Goal: Task Accomplishment & Management: Manage account settings

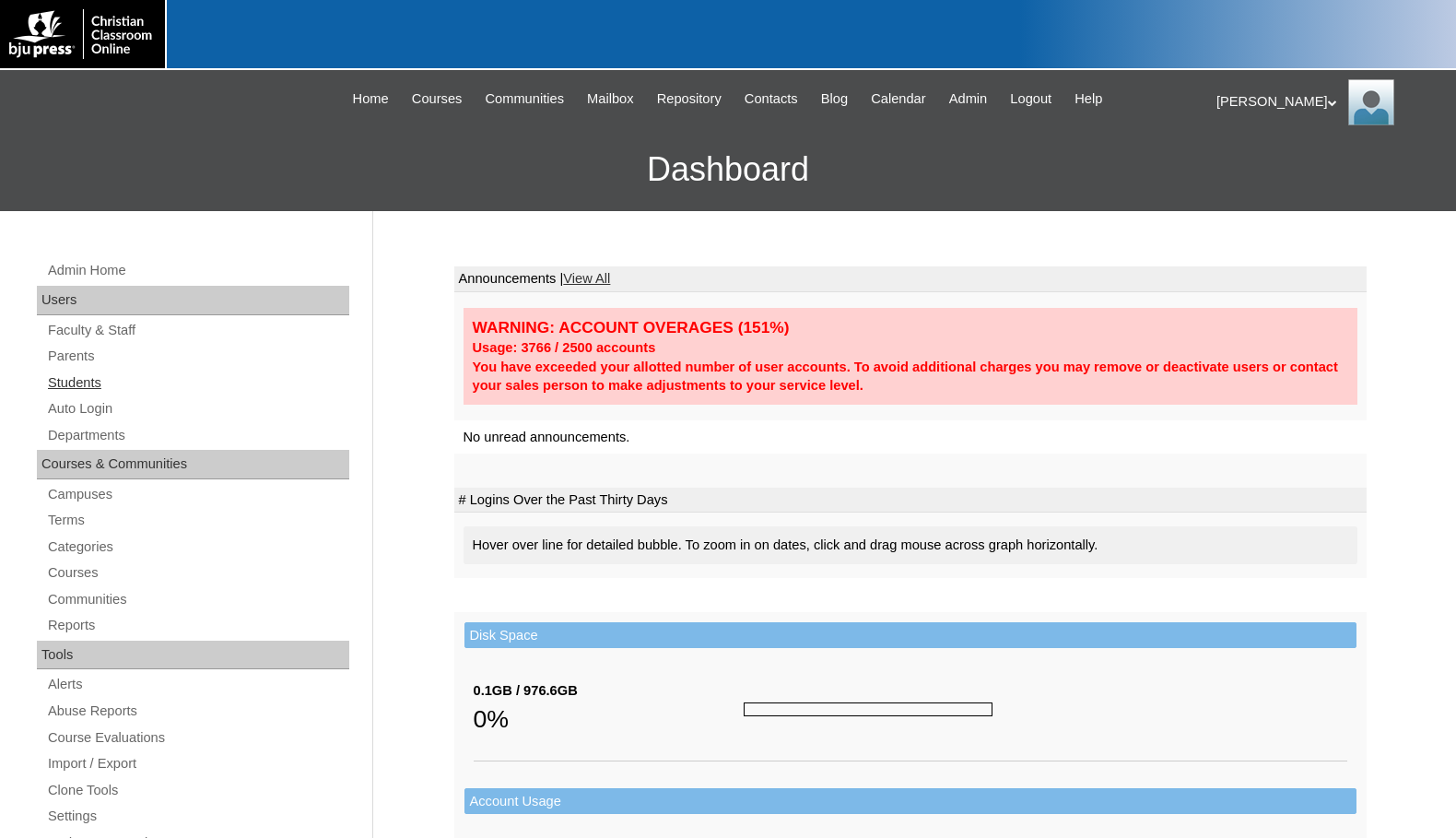
click at [96, 386] on link "Students" at bounding box center [198, 382] width 303 height 23
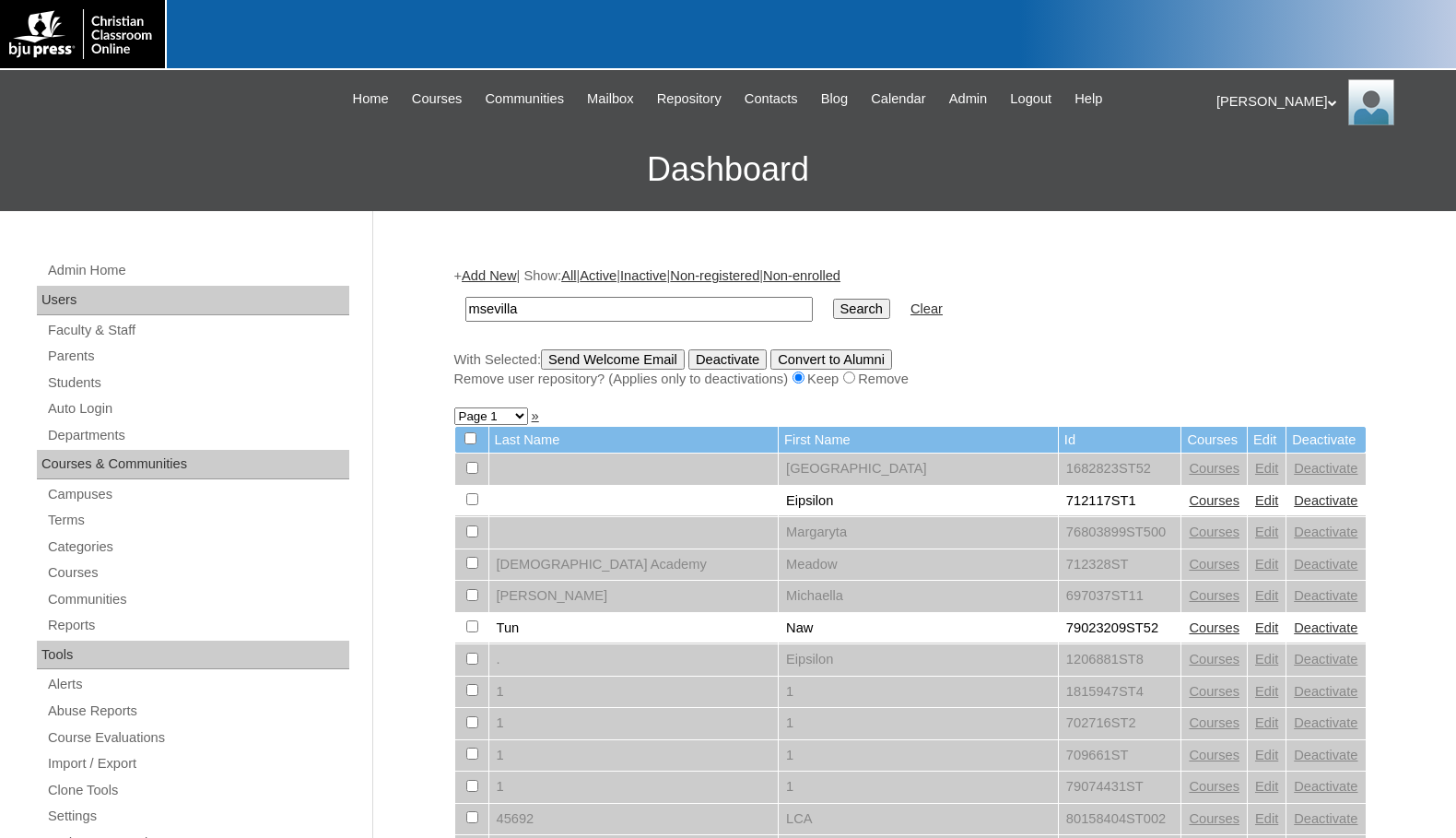
type input "[EMAIL_ADDRESS][DOMAIN_NAME]"
click at [833, 310] on input "Search" at bounding box center [861, 309] width 57 height 20
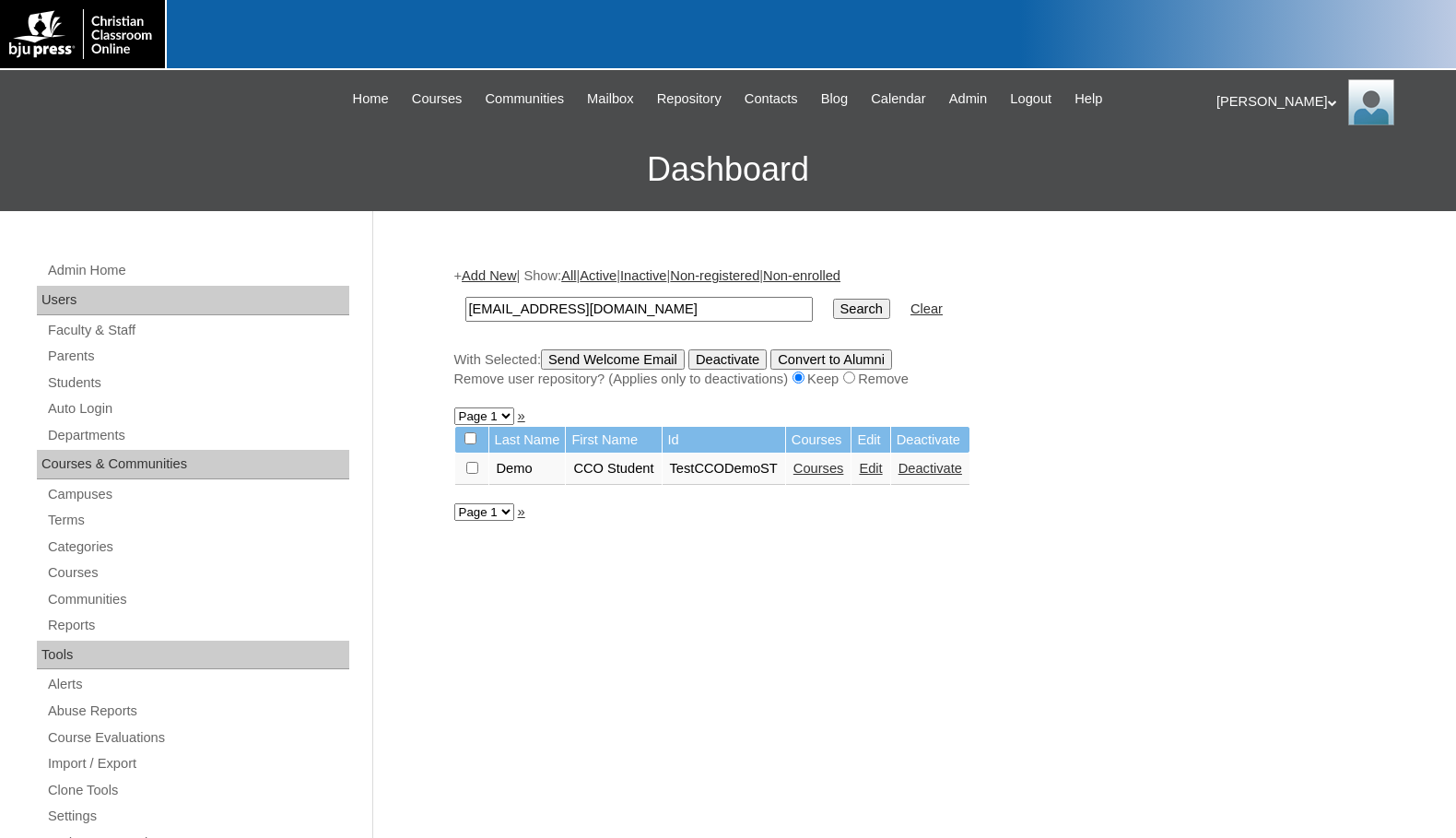
click at [826, 467] on link "Courses" at bounding box center [819, 469] width 51 height 15
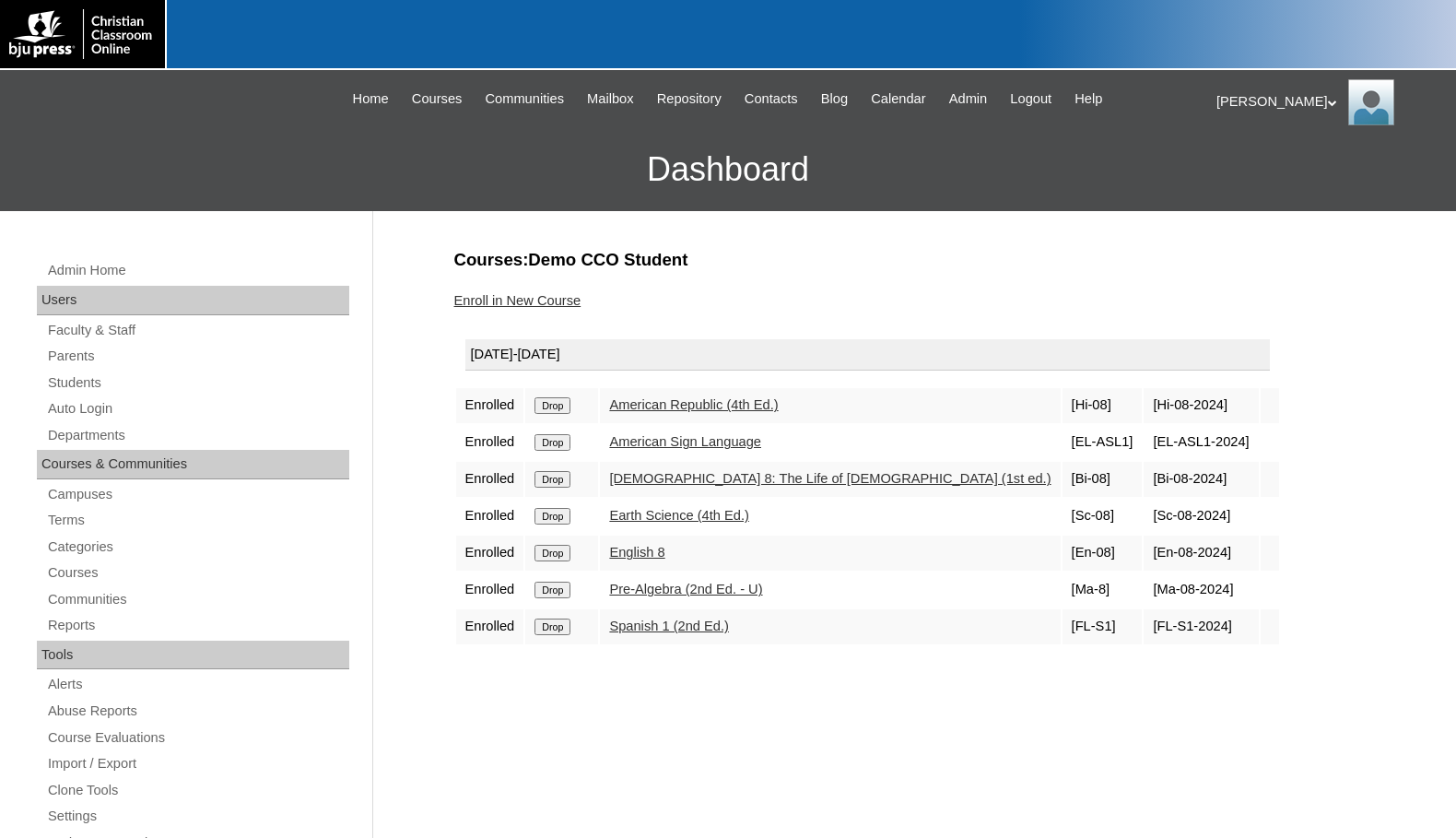
click at [559, 413] on input "Drop" at bounding box center [552, 406] width 36 height 17
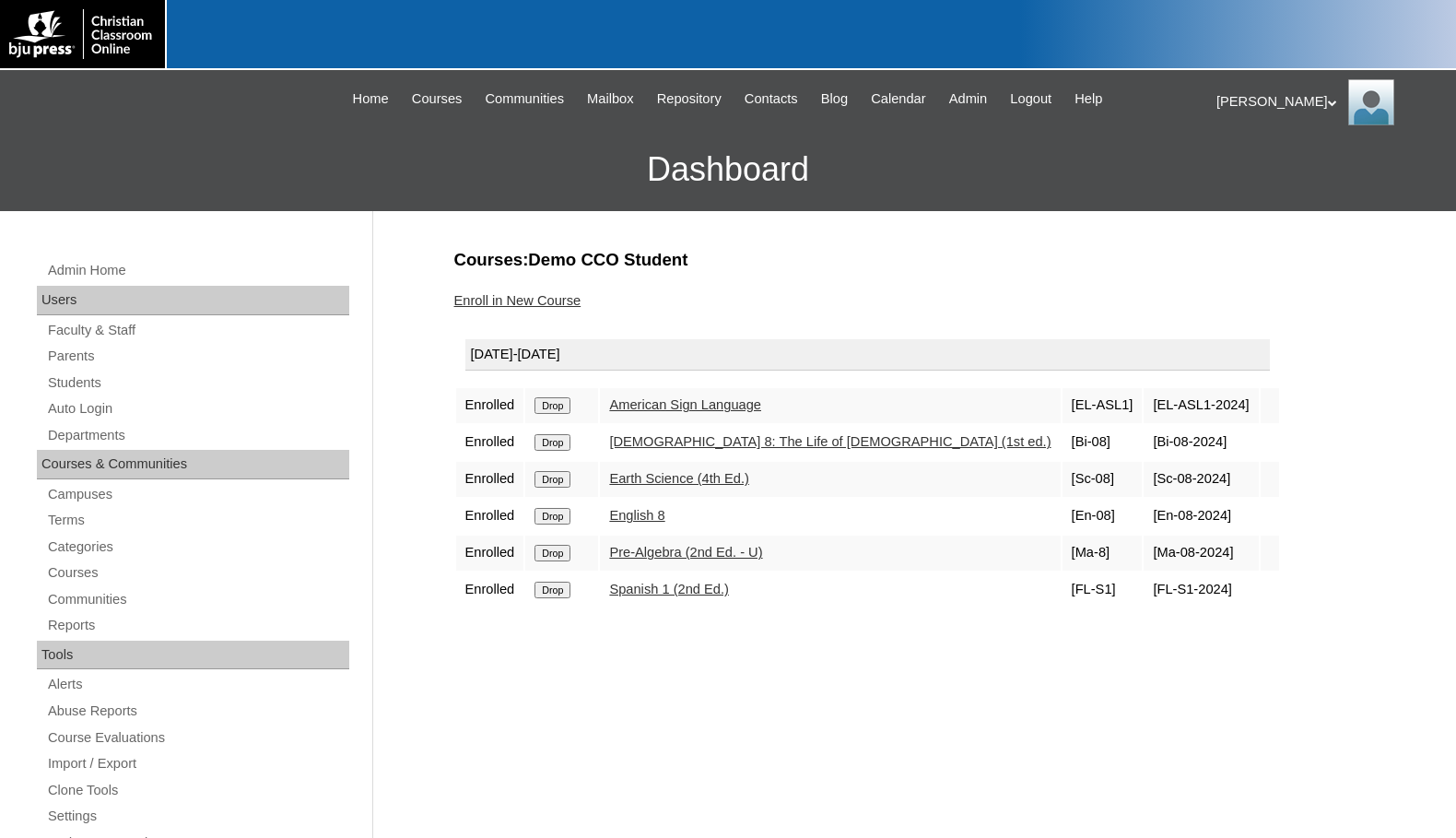
click at [570, 403] on input "Drop" at bounding box center [552, 406] width 36 height 17
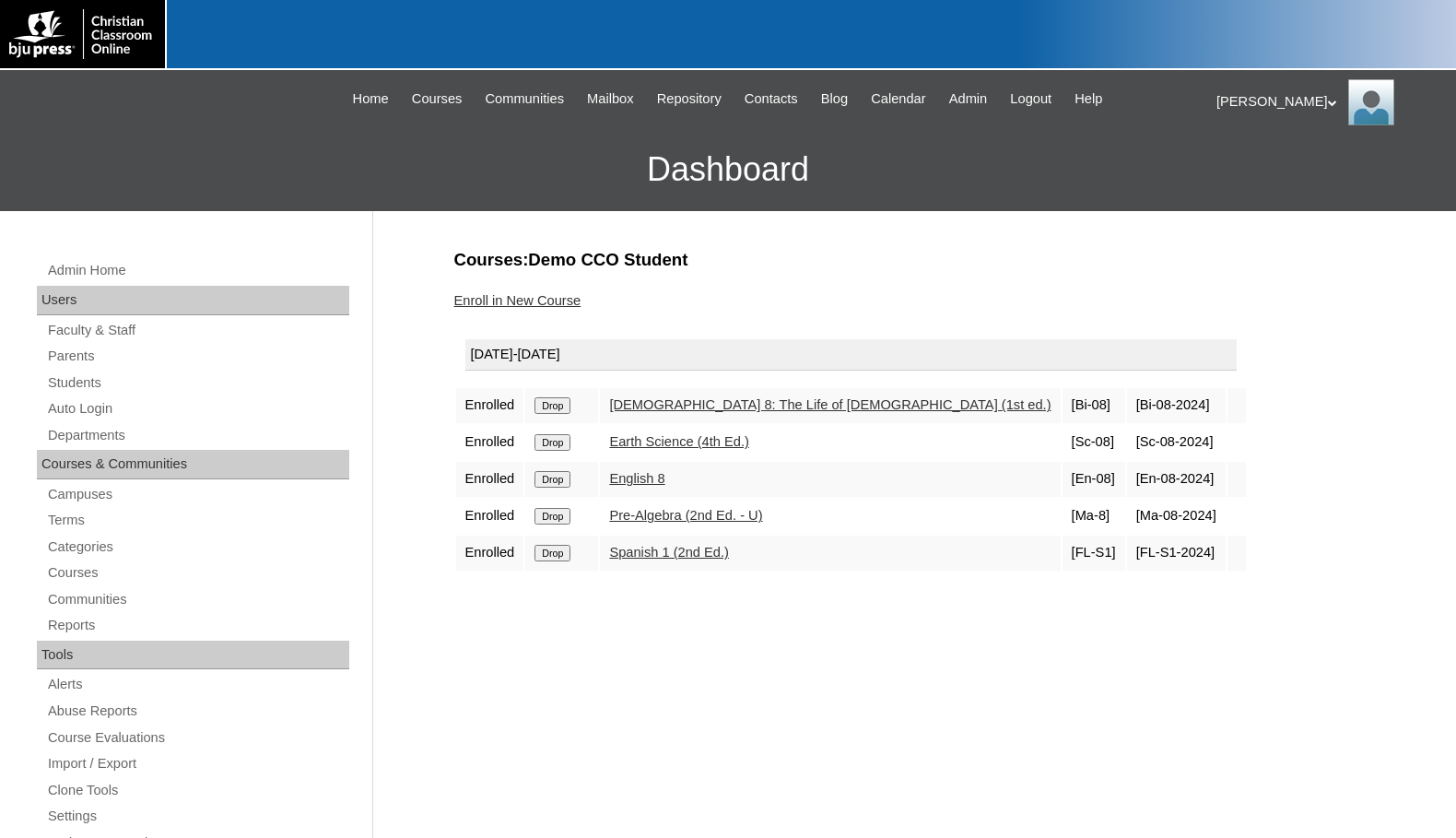
click at [569, 403] on input "Drop" at bounding box center [552, 406] width 36 height 17
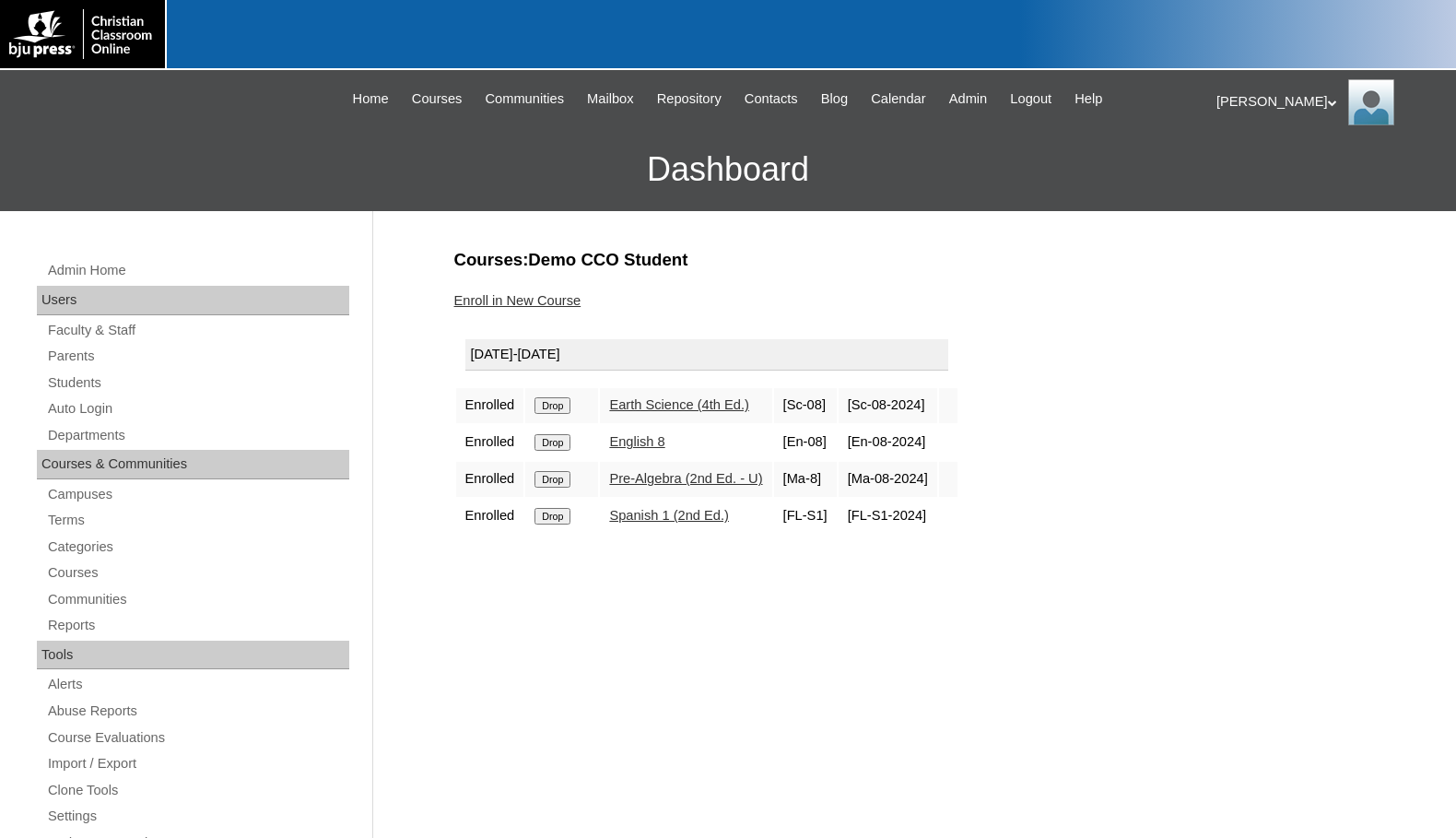
click at [566, 406] on input "Drop" at bounding box center [552, 406] width 36 height 17
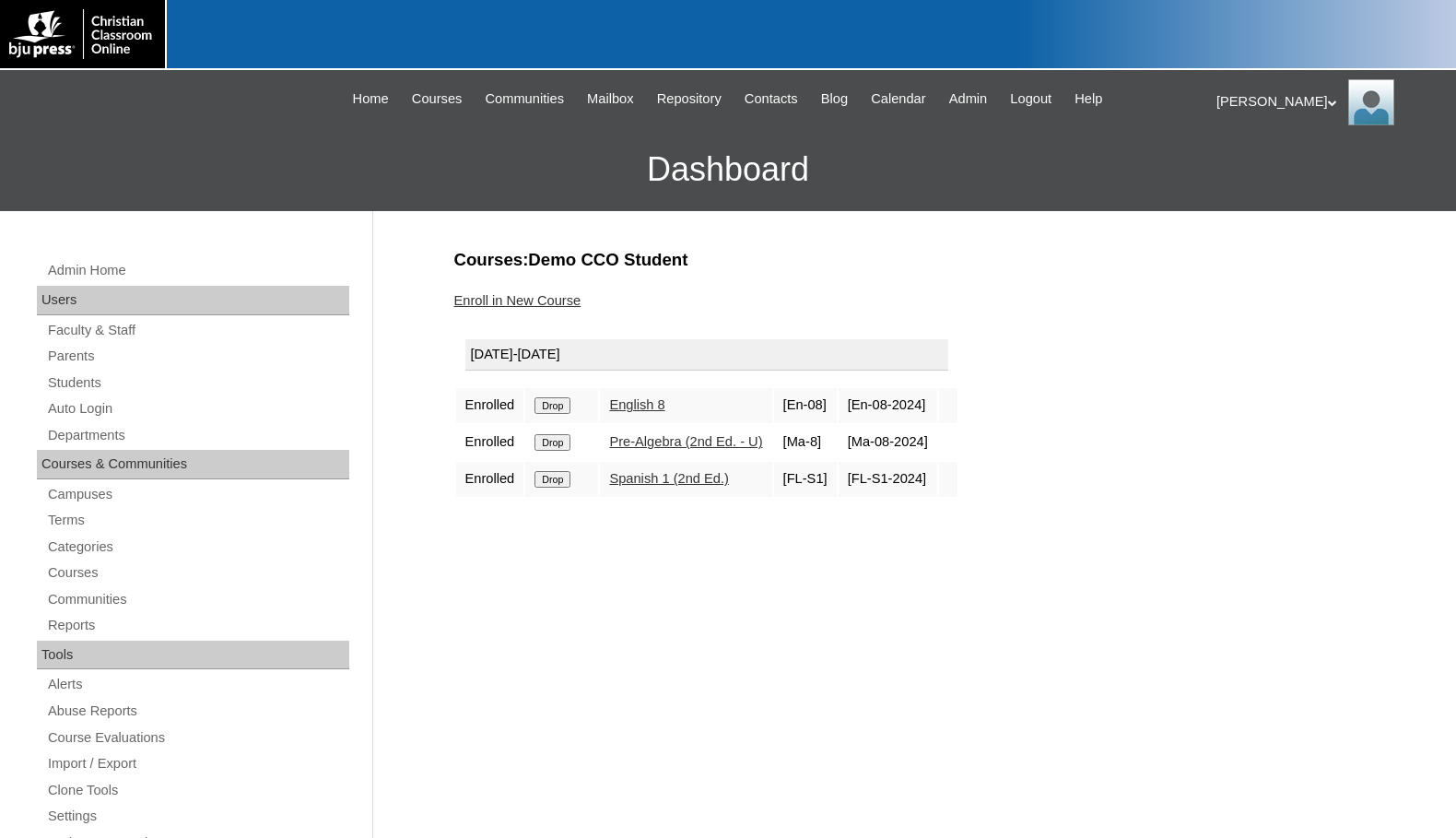
click at [566, 402] on input "Drop" at bounding box center [552, 406] width 36 height 17
click at [564, 400] on input "Drop" at bounding box center [552, 406] width 36 height 17
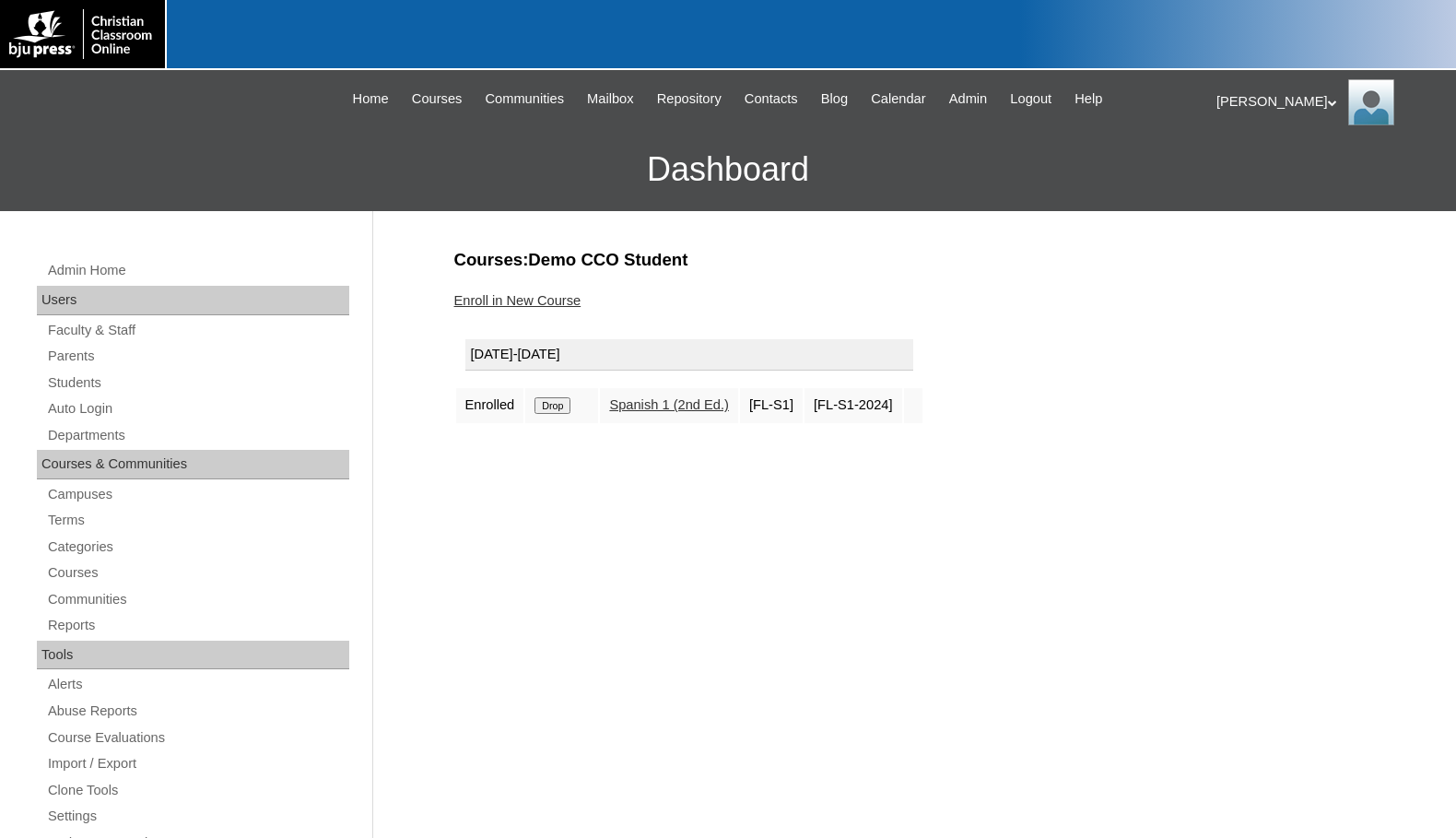
click at [552, 408] on input "Drop" at bounding box center [552, 406] width 36 height 17
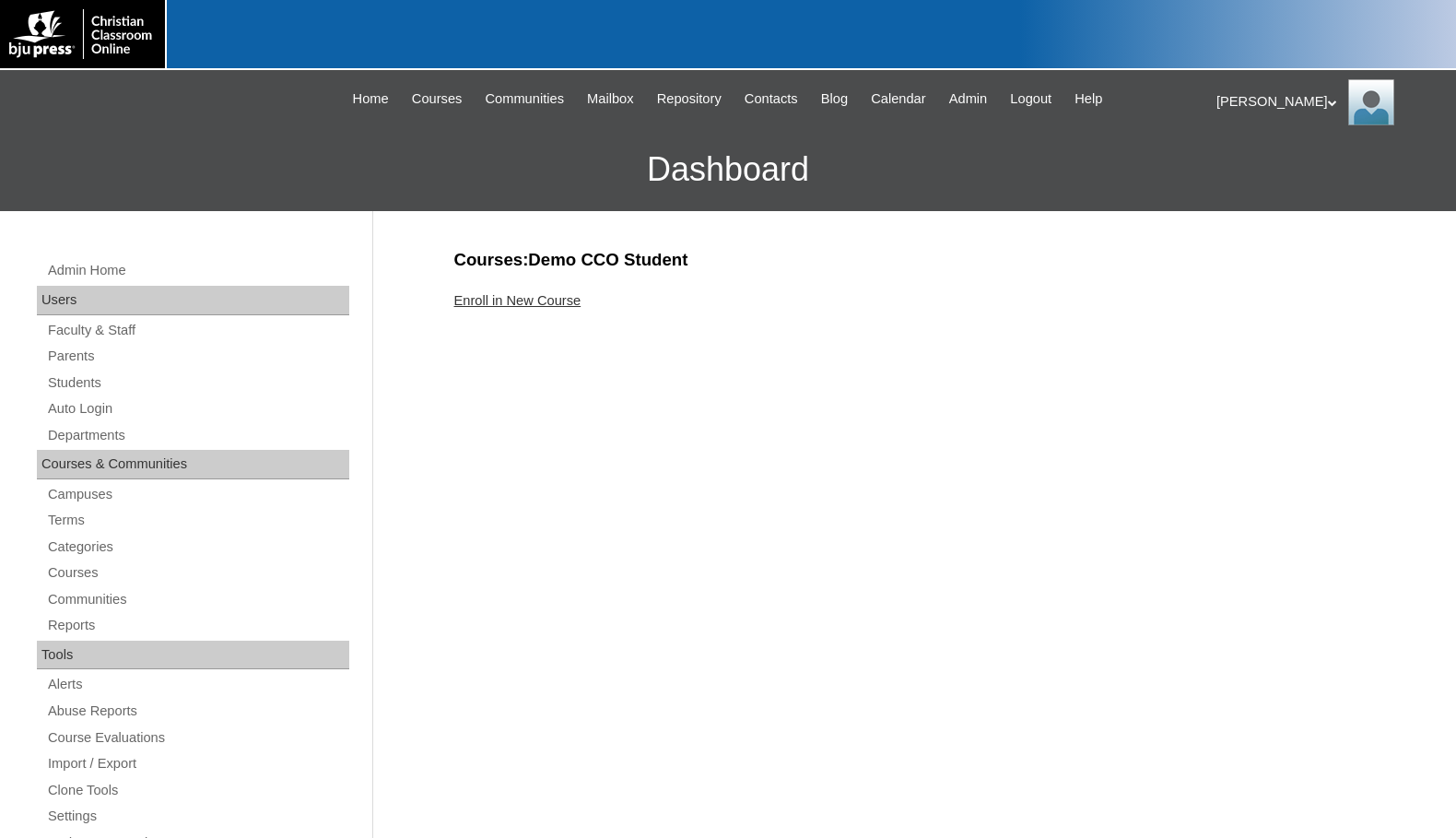
click at [536, 302] on link "Enroll in New Course" at bounding box center [518, 300] width 127 height 15
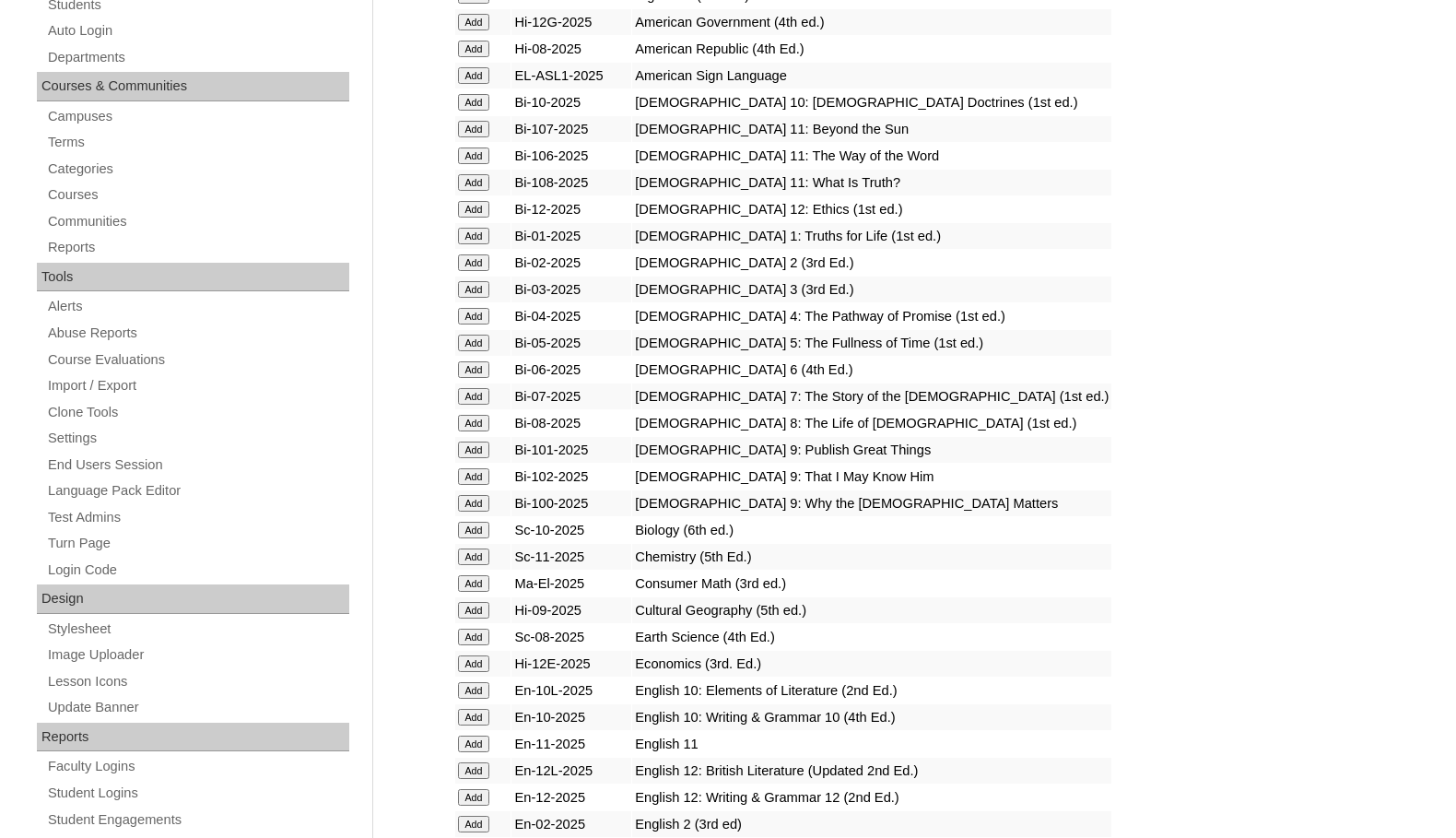
scroll to position [461, 0]
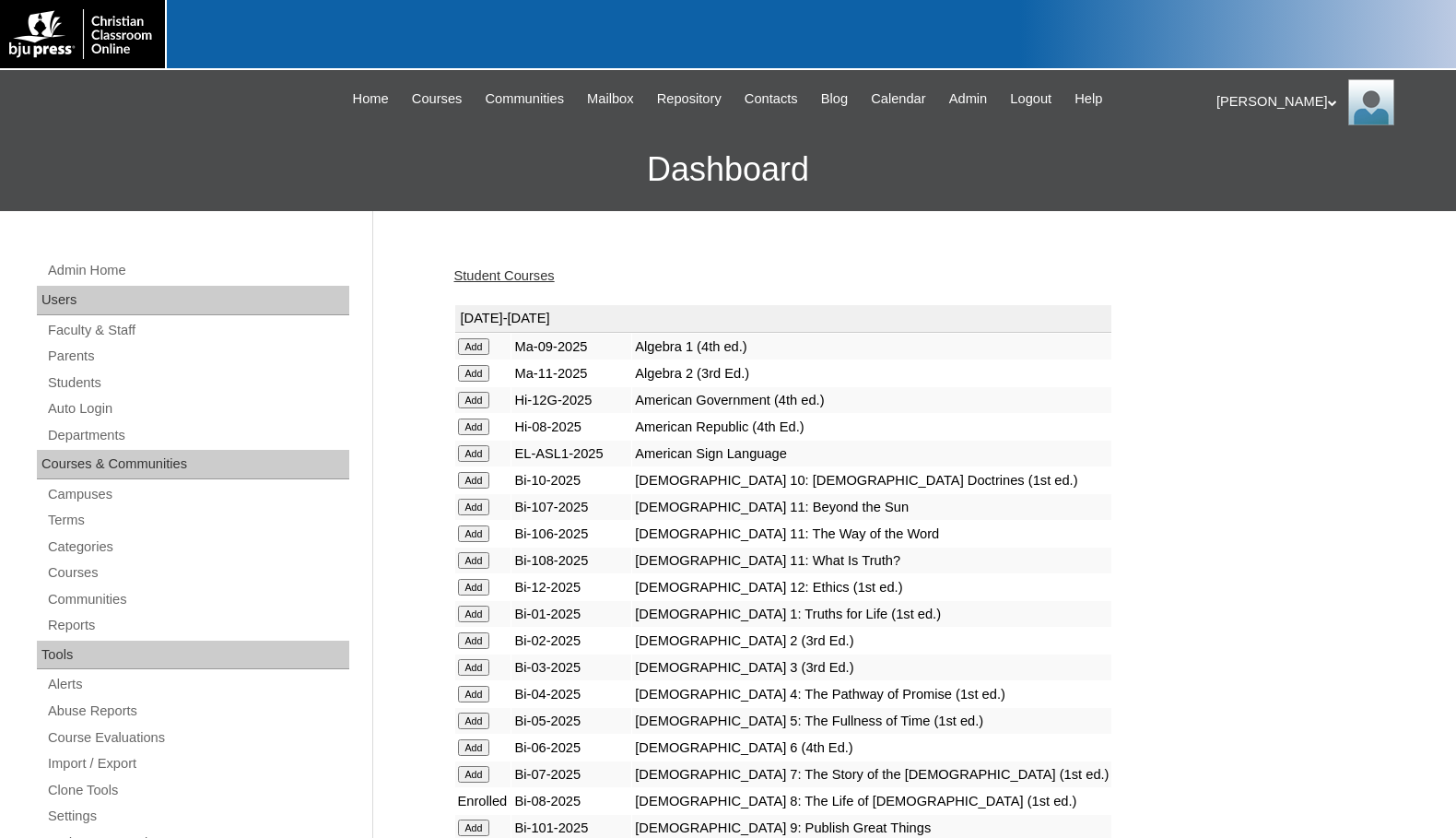
click at [484, 355] on input "Add" at bounding box center [474, 347] width 33 height 17
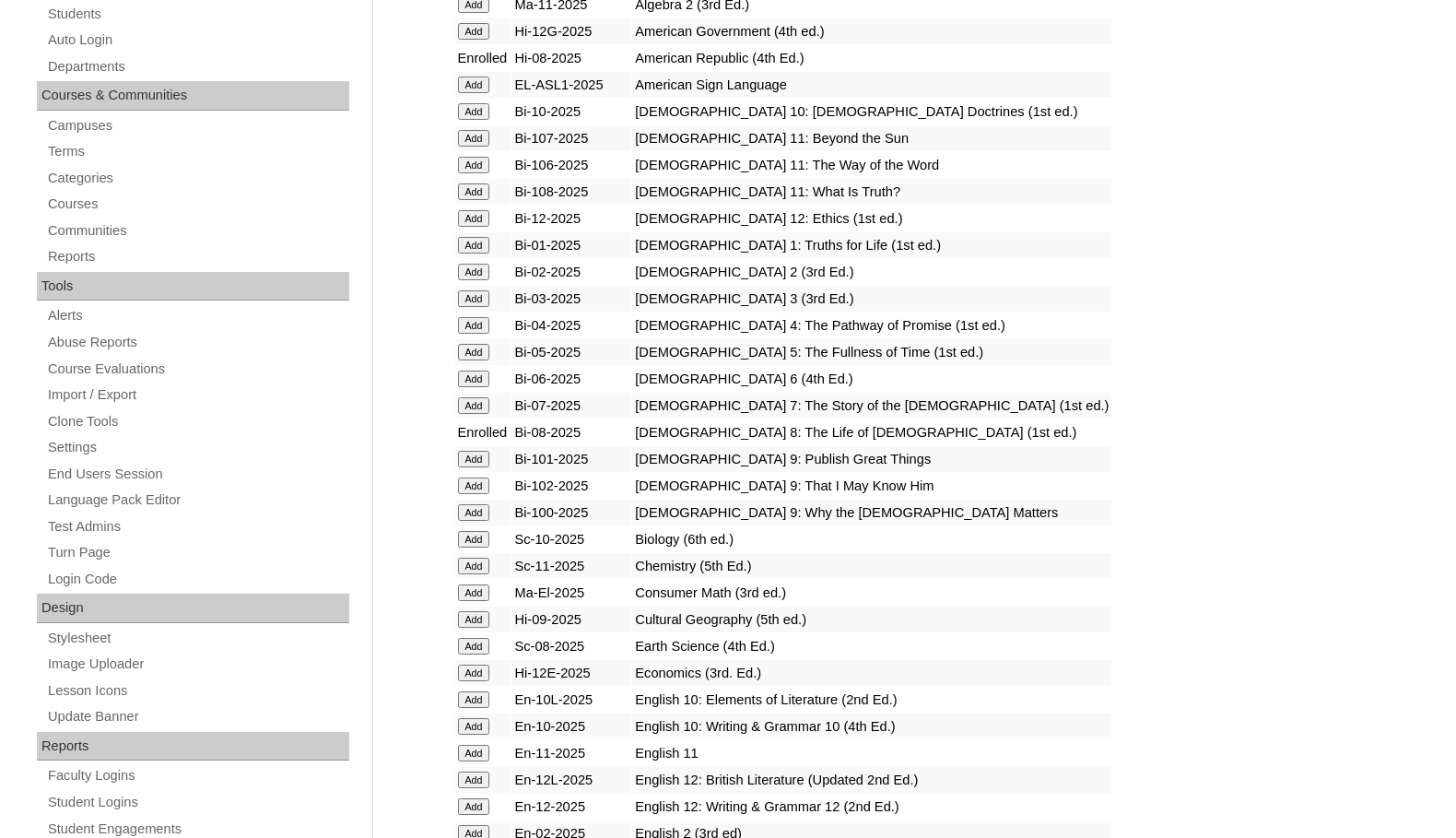
scroll to position [461, 0]
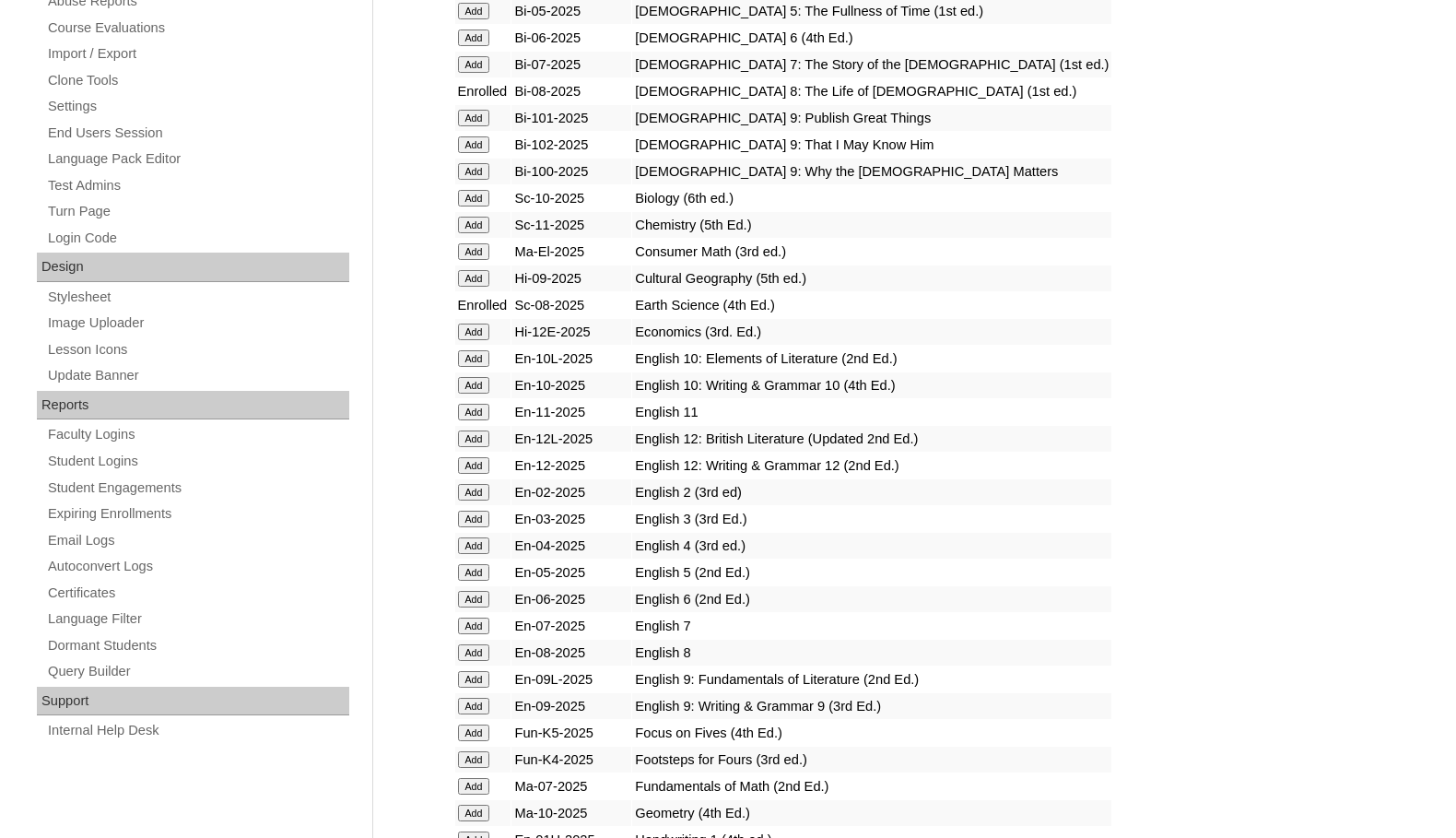
scroll to position [738, 0]
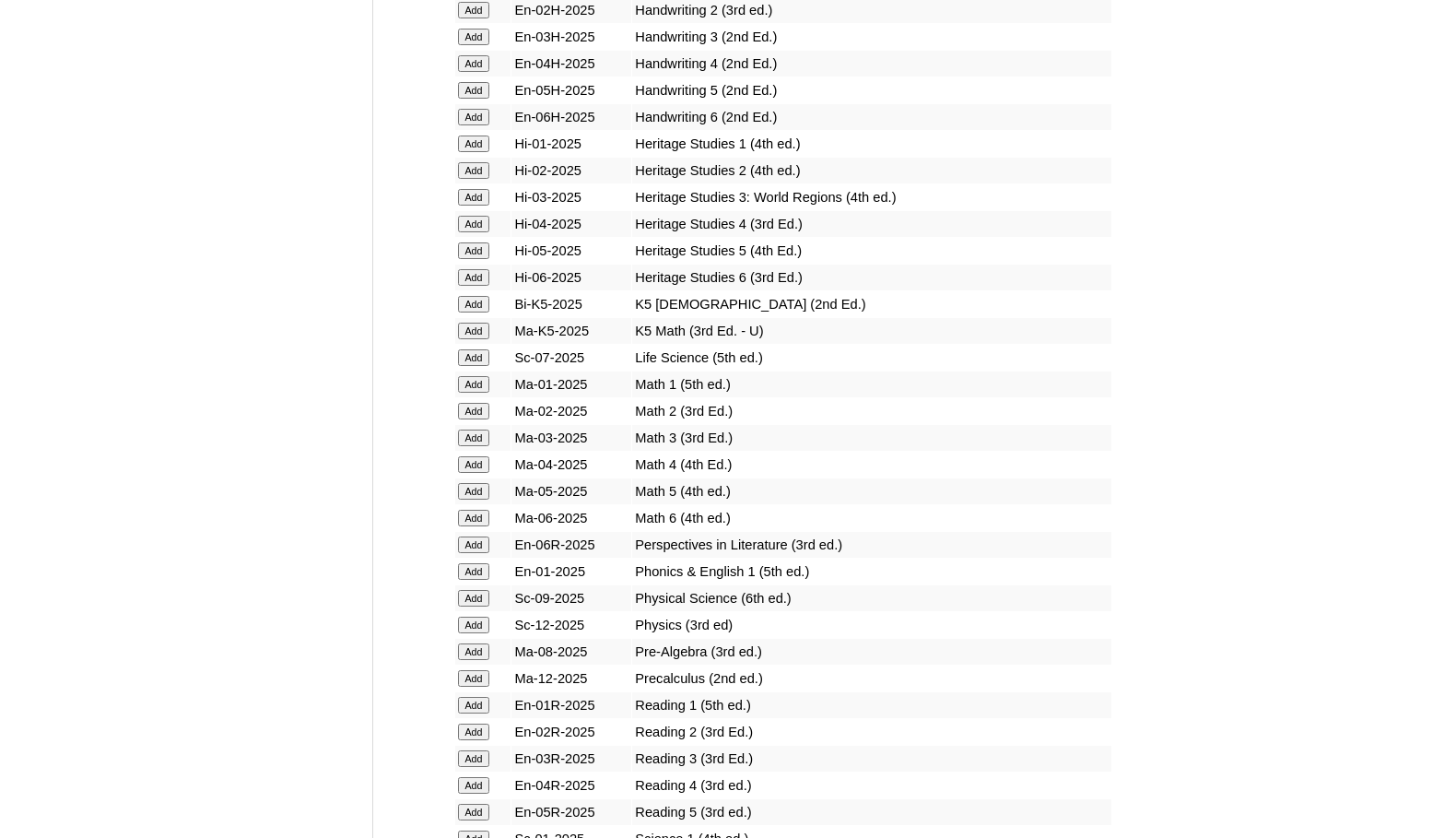
scroll to position [1567, 0]
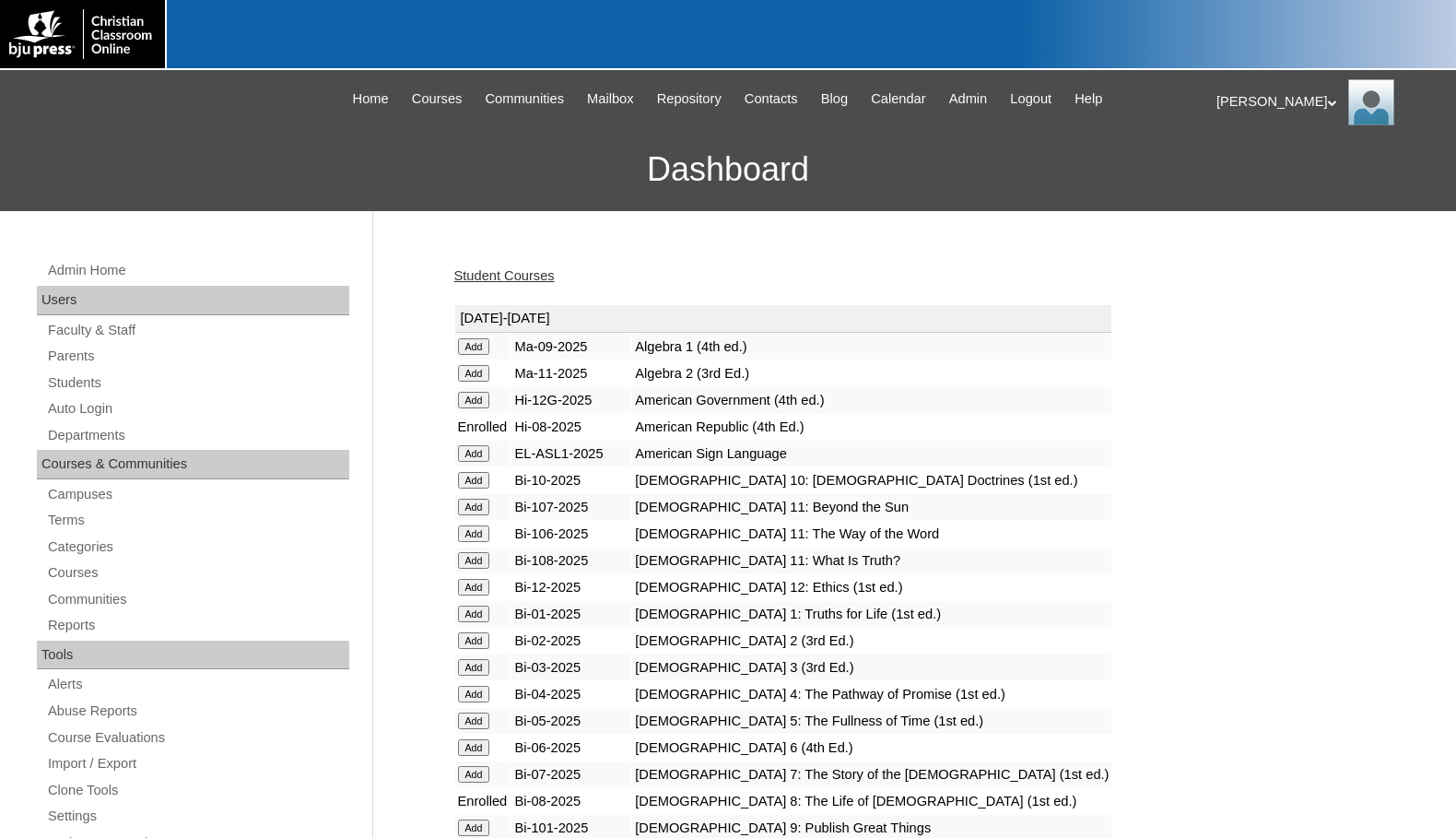
click at [539, 275] on link "Student Courses" at bounding box center [505, 275] width 100 height 15
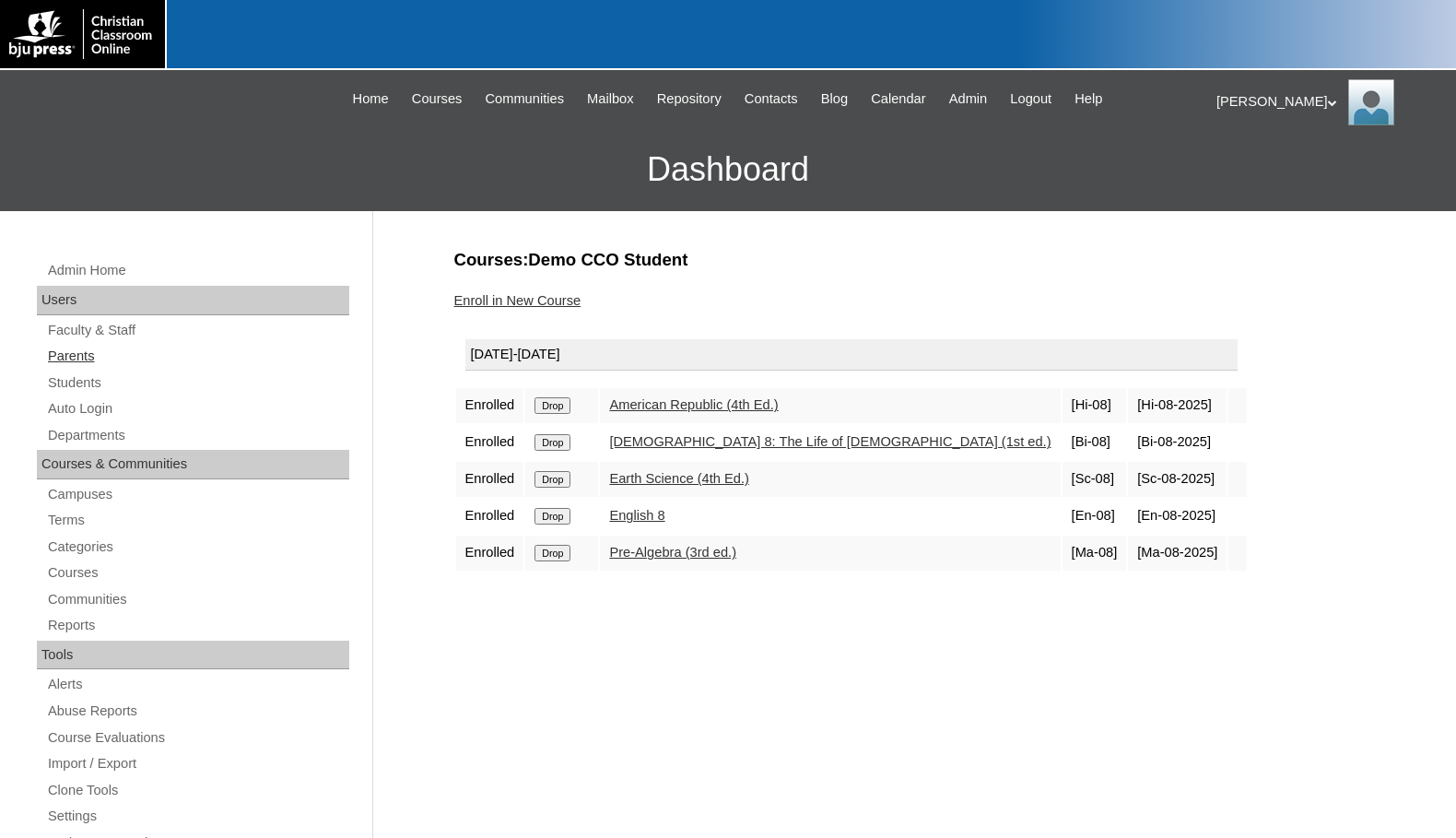
click at [91, 358] on link "Parents" at bounding box center [198, 356] width 303 height 23
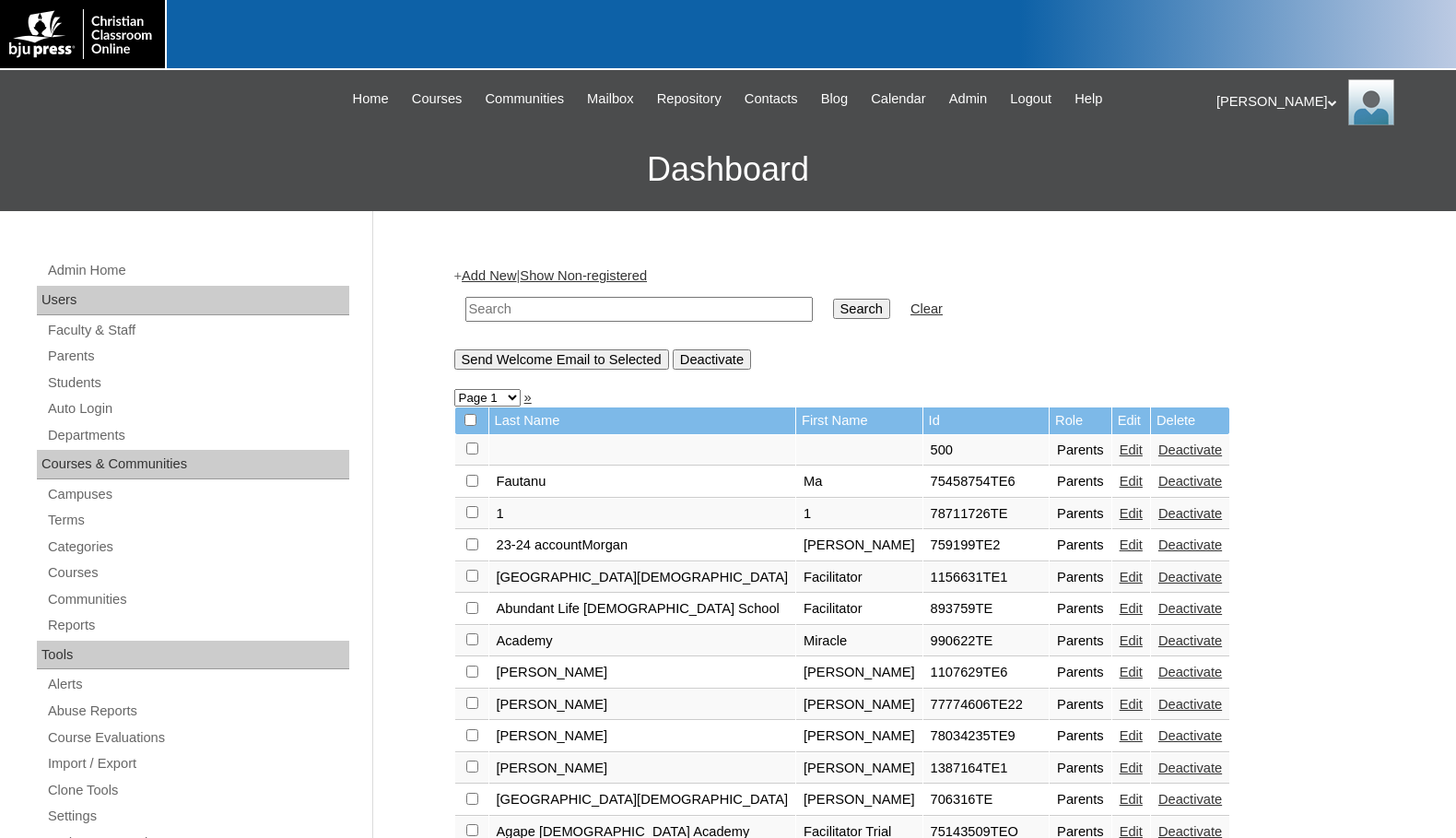
click at [718, 306] on input "text" at bounding box center [640, 309] width 348 height 25
paste input "[DOMAIN_NAME]"
type input "[DOMAIN_NAME]"
click at [833, 301] on input "Search" at bounding box center [861, 309] width 57 height 20
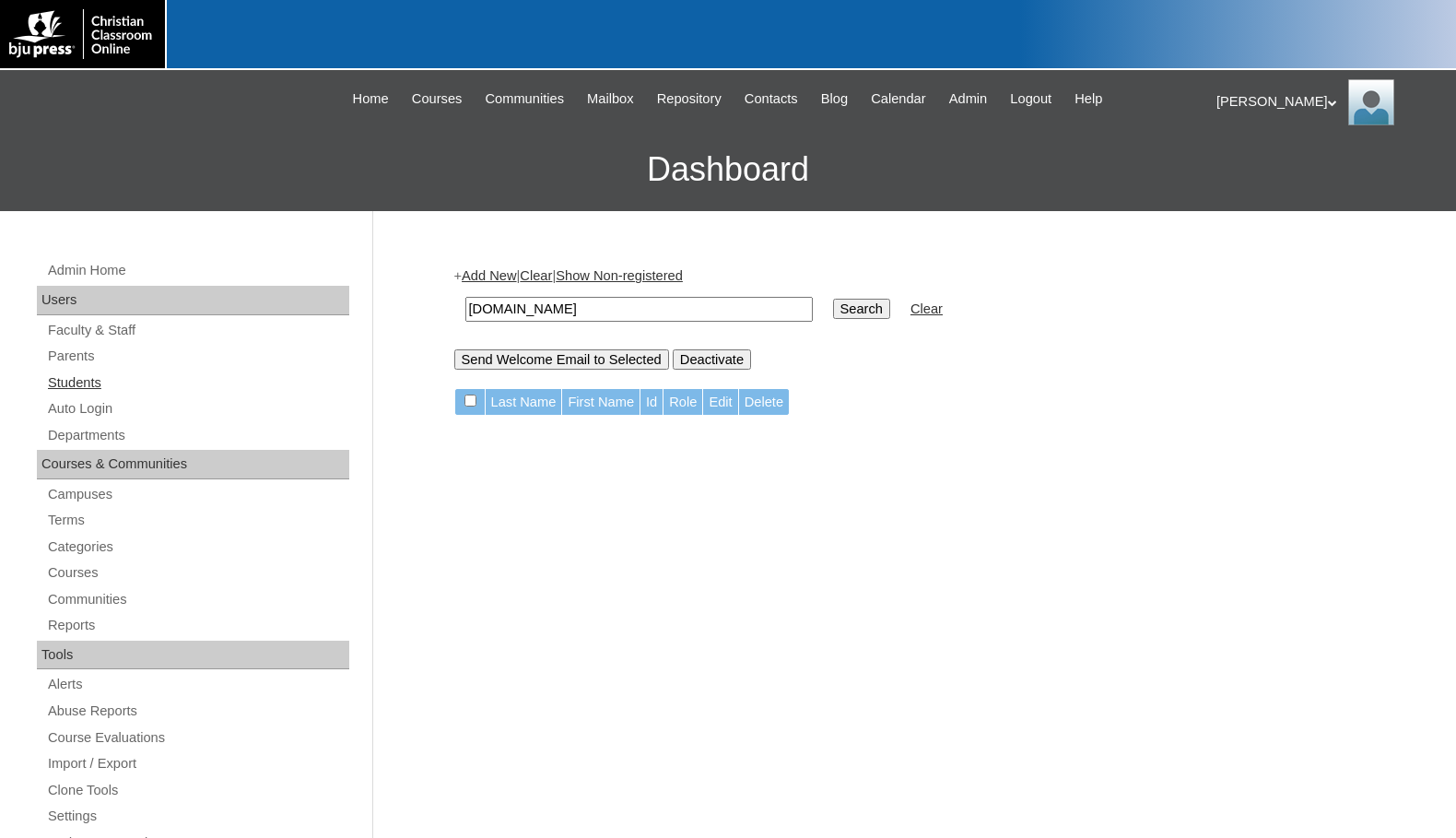
click at [95, 371] on link "Students" at bounding box center [198, 382] width 303 height 23
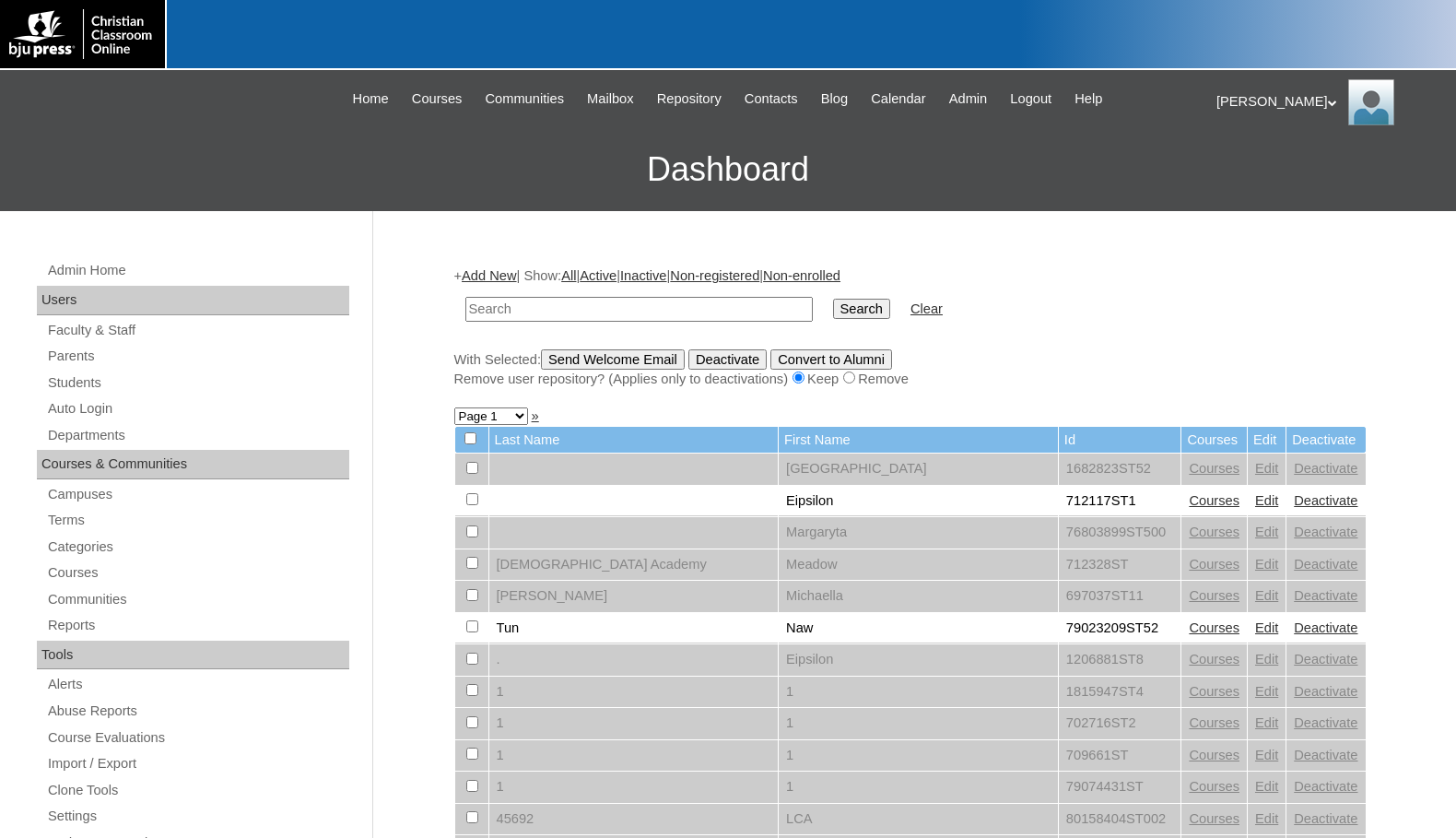
click at [633, 308] on input "text" at bounding box center [640, 309] width 348 height 25
type input "[DOMAIN_NAME]"
click at [833, 307] on input "Search" at bounding box center [861, 309] width 57 height 20
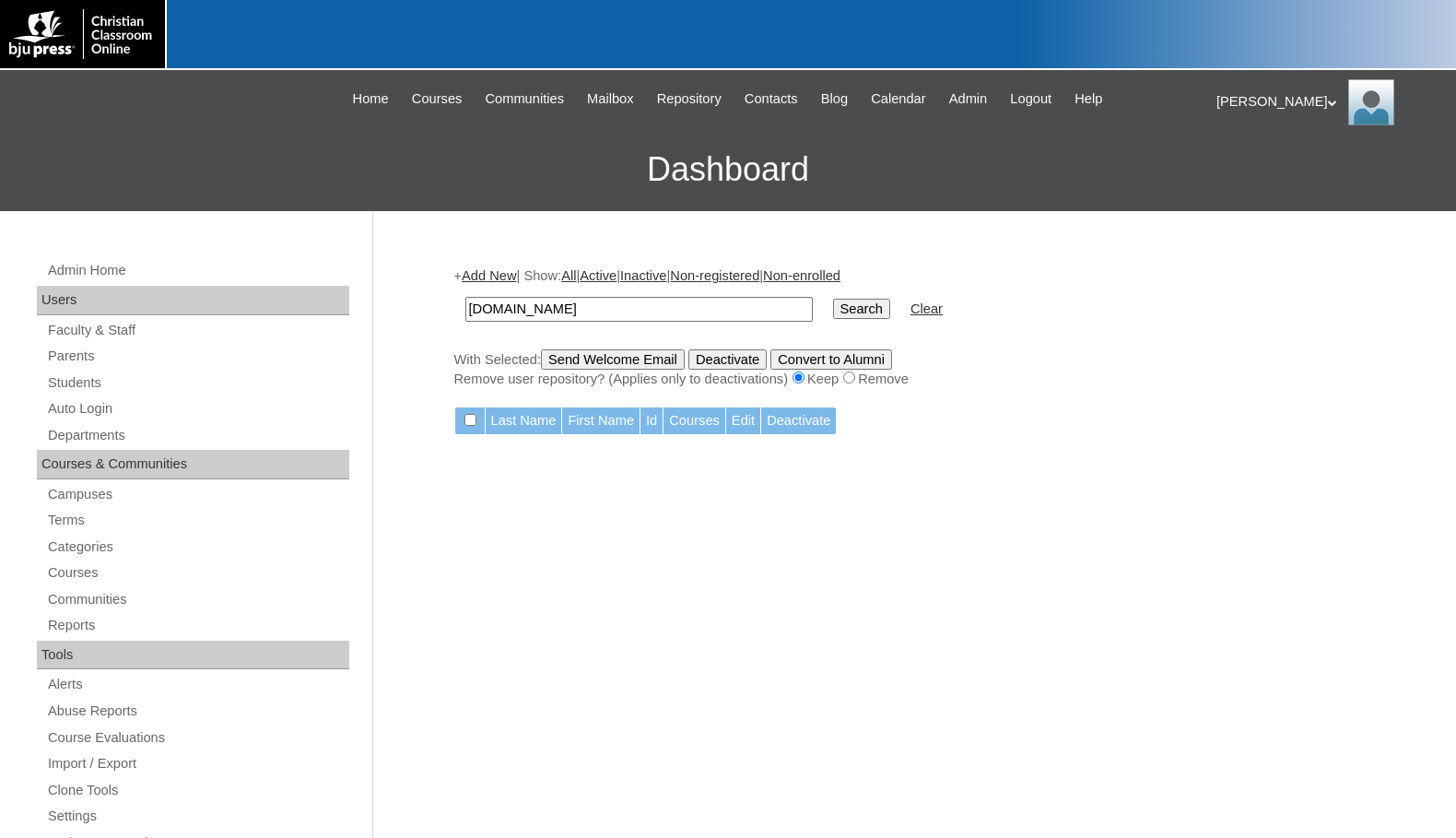
drag, startPoint x: 626, startPoint y: 311, endPoint x: 271, endPoint y: 299, distance: 355.2
click at [271, 299] on div "Admin Home Users Faculty & Staff Parents Students Auto Login Departments Course…" at bounding box center [728, 846] width 1456 height 1271
click at [216, 158] on h3 "Dashboard" at bounding box center [728, 169] width 1437 height 83
click at [135, 380] on link "Students" at bounding box center [198, 382] width 303 height 23
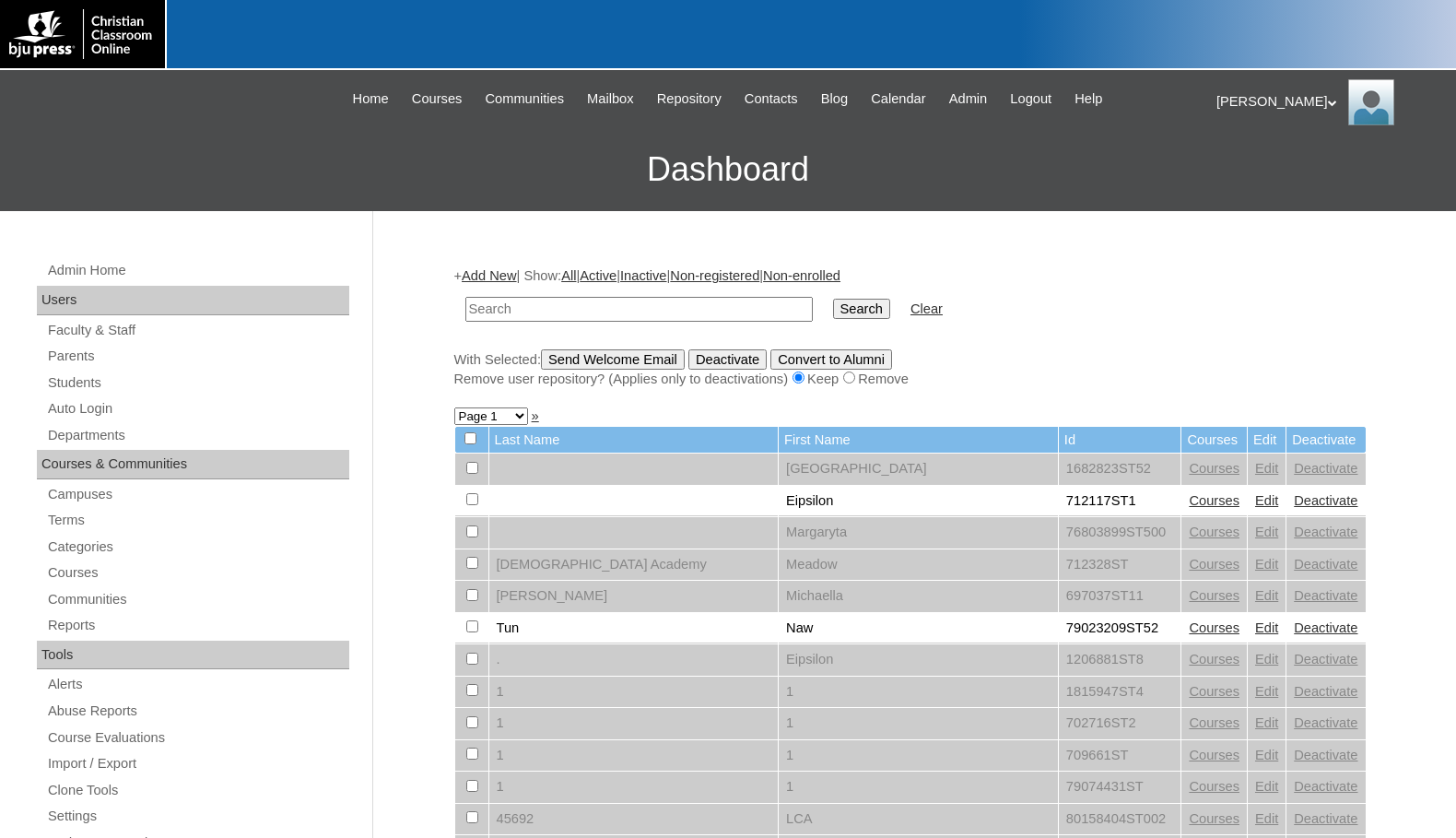
click at [200, 145] on h3 "Dashboard" at bounding box center [728, 169] width 1437 height 83
click at [1234, 104] on div "[PERSON_NAME] My Profile My Settings Logout" at bounding box center [1328, 102] width 221 height 47
click at [1248, 174] on span "Logout" at bounding box center [1250, 172] width 37 height 14
